Goal: Find specific page/section: Find specific page/section

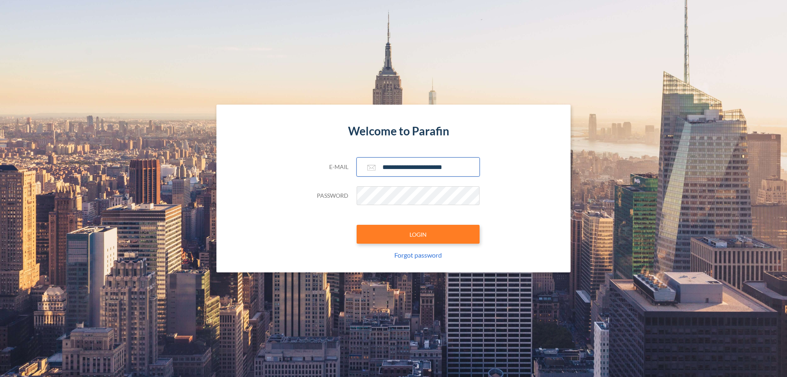
type input "**********"
click at [418, 234] on button "LOGIN" at bounding box center [418, 234] width 123 height 19
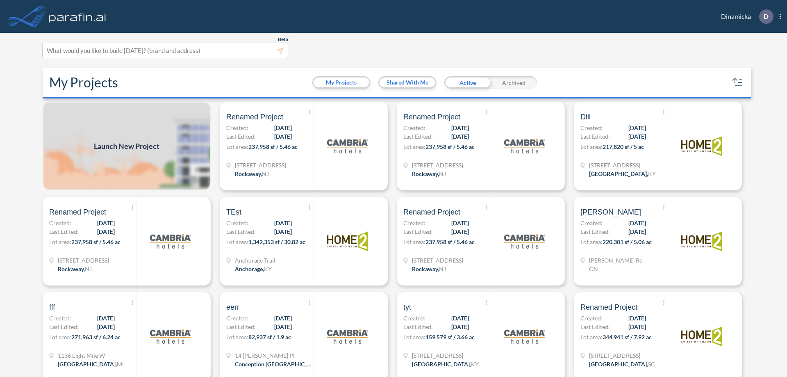
scroll to position [2, 0]
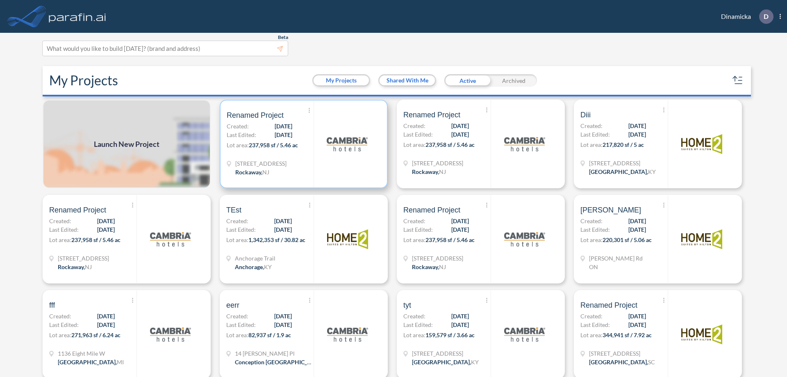
click at [302, 144] on p "Lot area: 237,958 sf / 5.46 ac" at bounding box center [270, 147] width 87 height 12
